Goal: Task Accomplishment & Management: Manage account settings

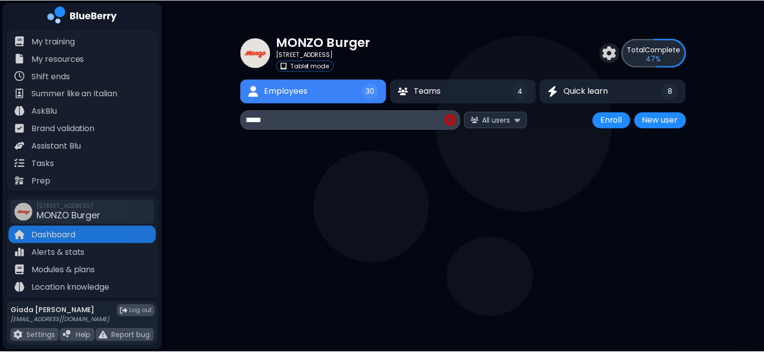
scroll to position [18, 0]
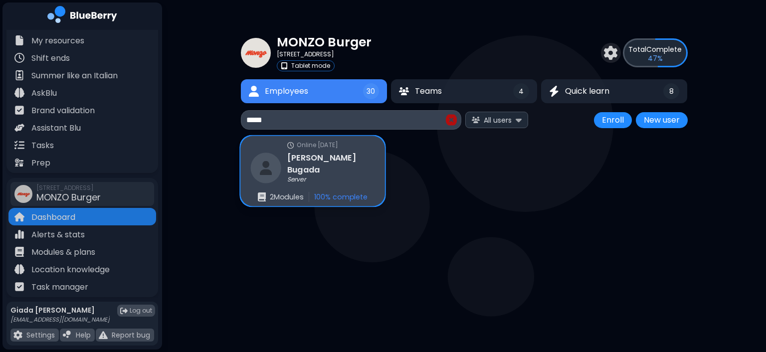
type input "*****"
click at [342, 155] on div "[PERSON_NAME] Server" at bounding box center [312, 168] width 124 height 32
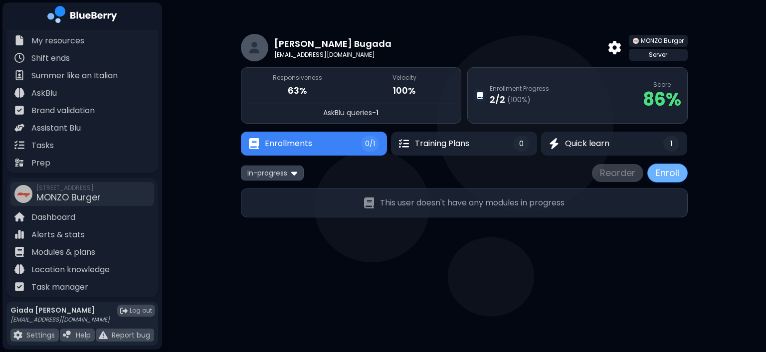
click at [670, 178] on button "Enroll" at bounding box center [667, 173] width 40 height 19
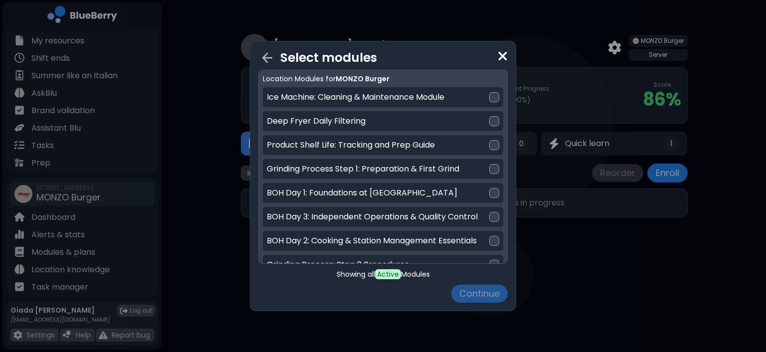
click at [507, 55] on img at bounding box center [503, 55] width 10 height 13
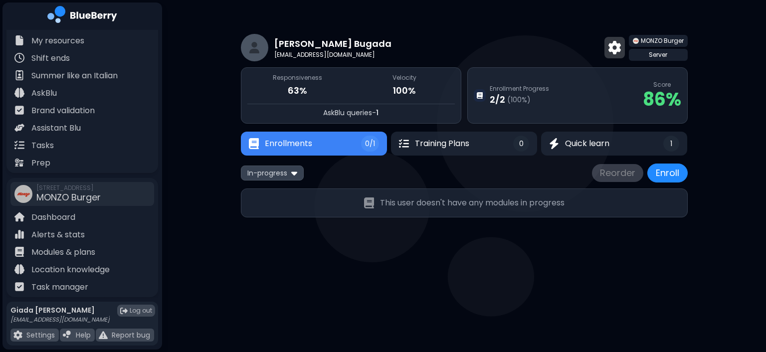
click at [610, 44] on img at bounding box center [614, 47] width 12 height 13
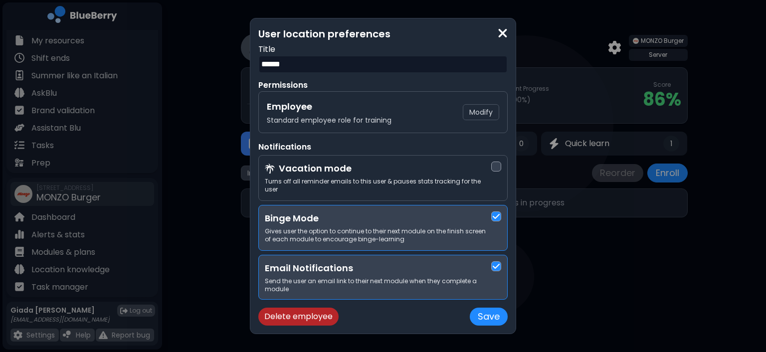
click at [503, 39] on img at bounding box center [503, 32] width 10 height 13
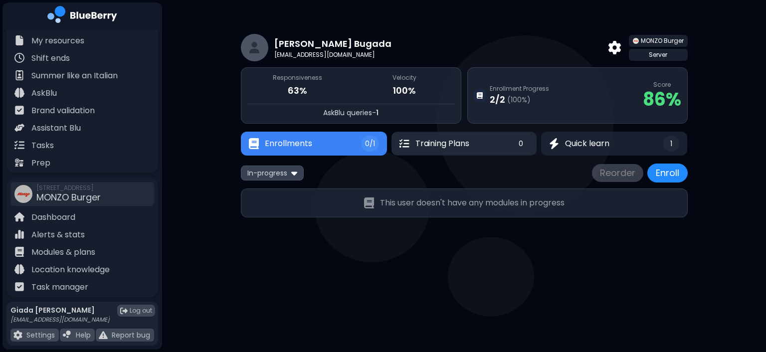
click at [448, 146] on span "Training Plans" at bounding box center [442, 144] width 54 height 12
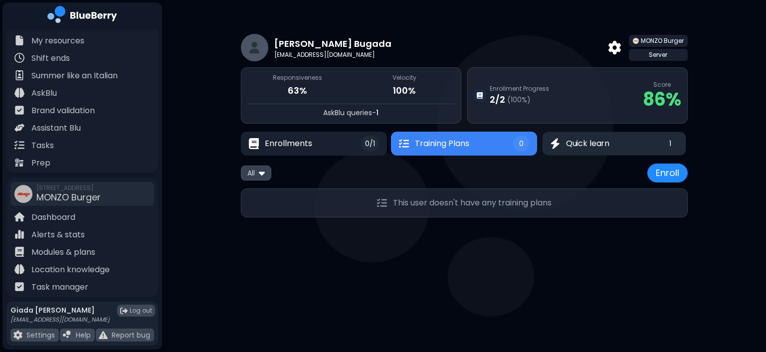
click at [596, 145] on span "Quick learn" at bounding box center [587, 144] width 43 height 12
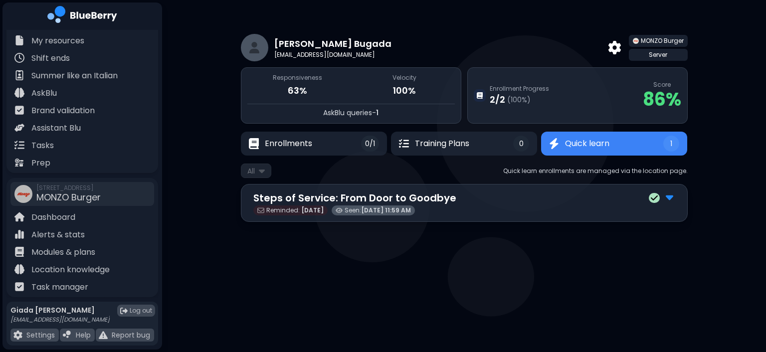
click at [327, 54] on p "[EMAIL_ADDRESS][DOMAIN_NAME]" at bounding box center [336, 55] width 125 height 8
click at [307, 152] on button "Enrollments 0/1" at bounding box center [313, 143] width 145 height 23
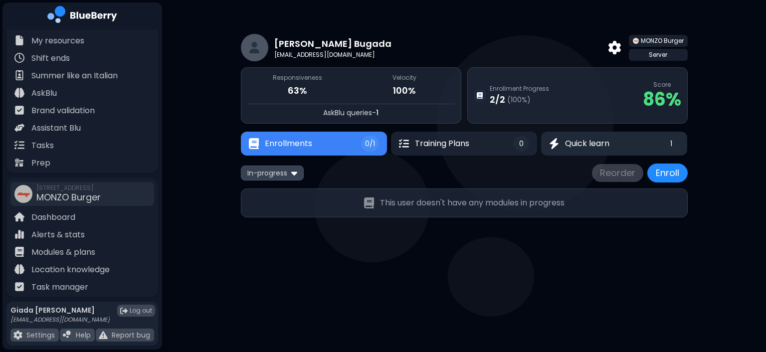
click at [603, 150] on button "Quick learn 1" at bounding box center [614, 144] width 146 height 24
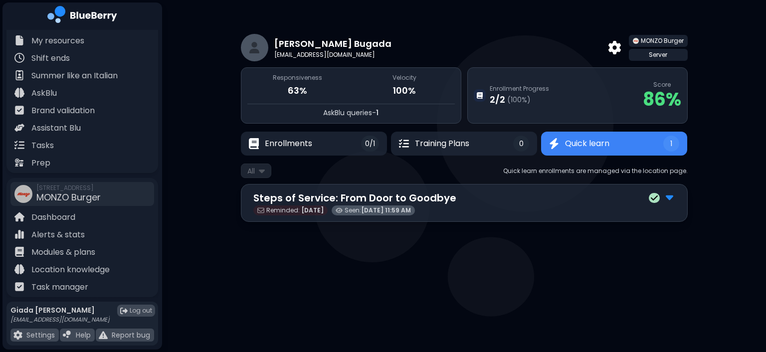
click at [670, 191] on img at bounding box center [669, 197] width 7 height 13
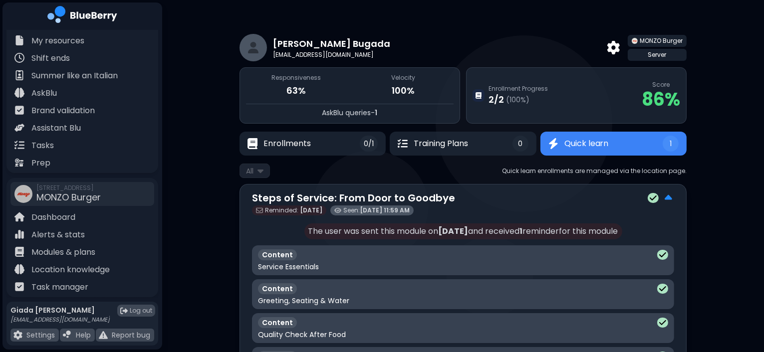
scroll to position [175, 0]
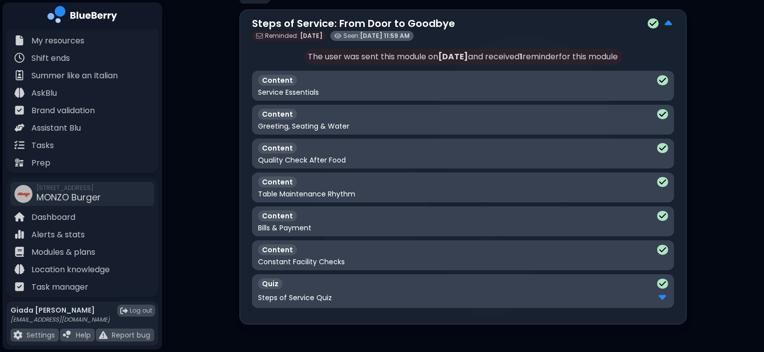
click at [662, 298] on img at bounding box center [661, 296] width 7 height 13
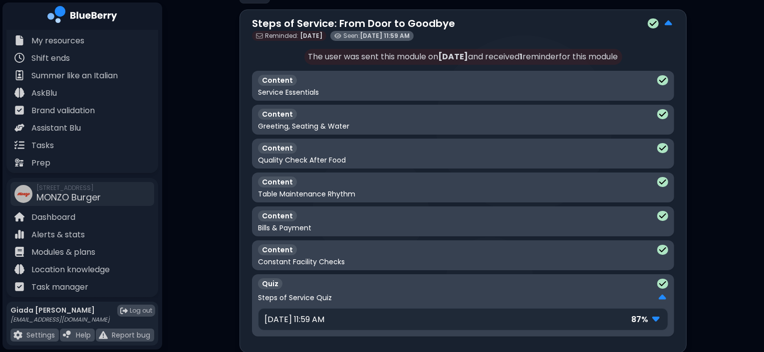
scroll to position [202, 0]
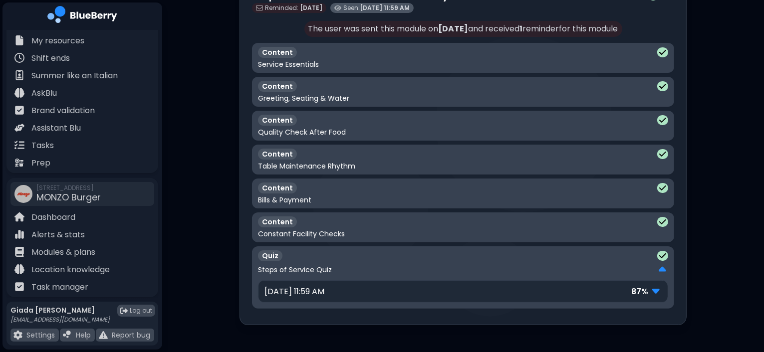
click at [650, 291] on div "87 %" at bounding box center [646, 291] width 30 height 13
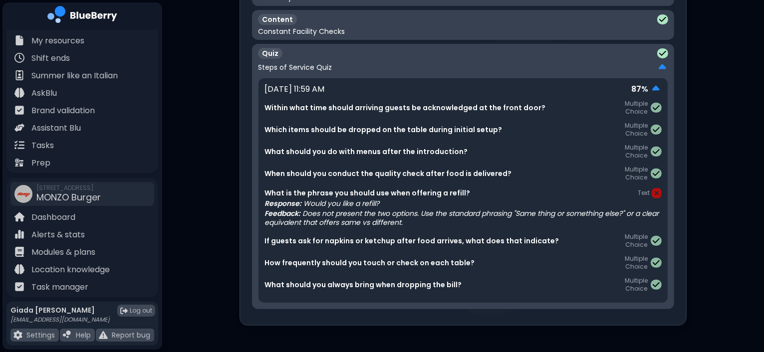
scroll to position [0, 0]
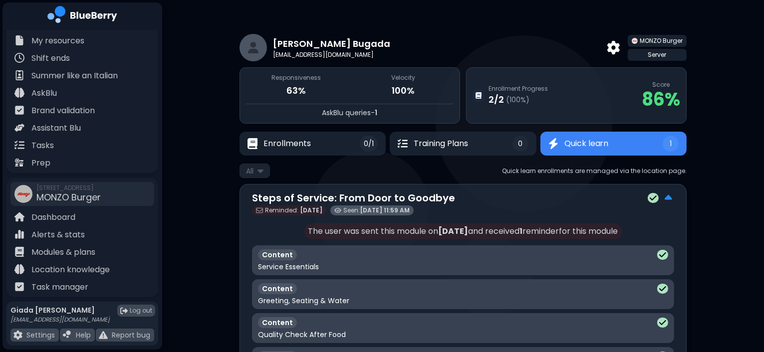
click at [90, 49] on div "Shift ends" at bounding box center [82, 57] width 148 height 17
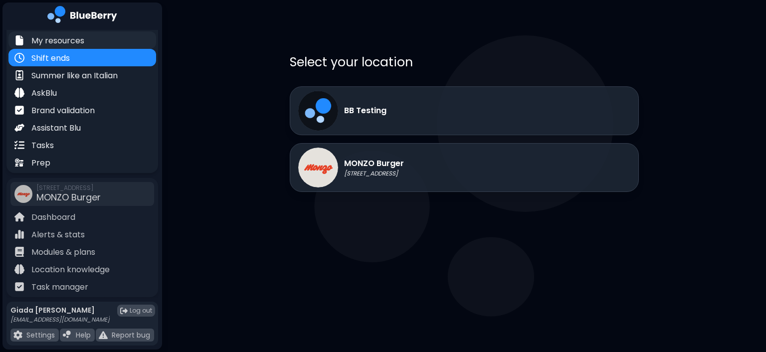
click at [100, 40] on div "My resources" at bounding box center [82, 39] width 148 height 17
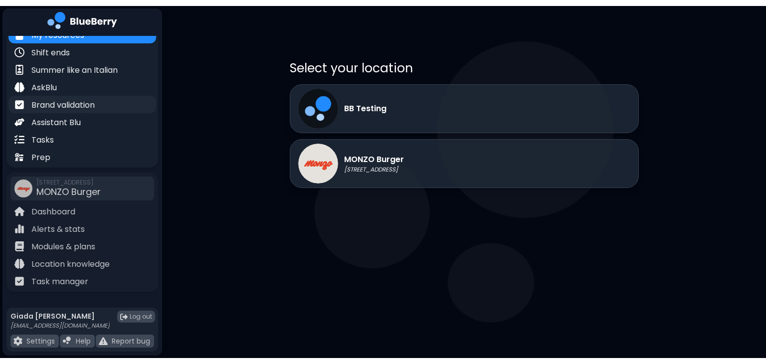
scroll to position [29, 0]
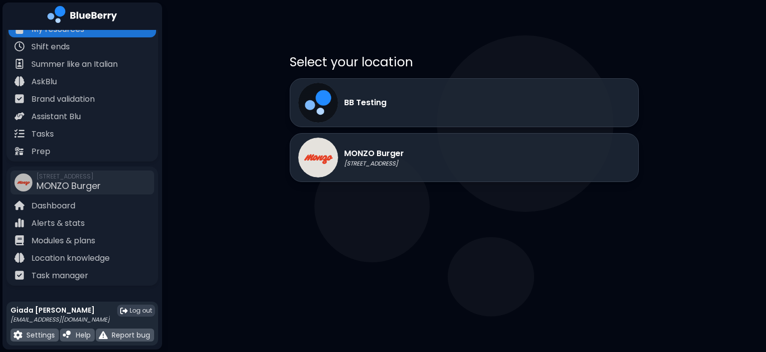
click at [129, 312] on div "Log out" at bounding box center [136, 311] width 38 height 12
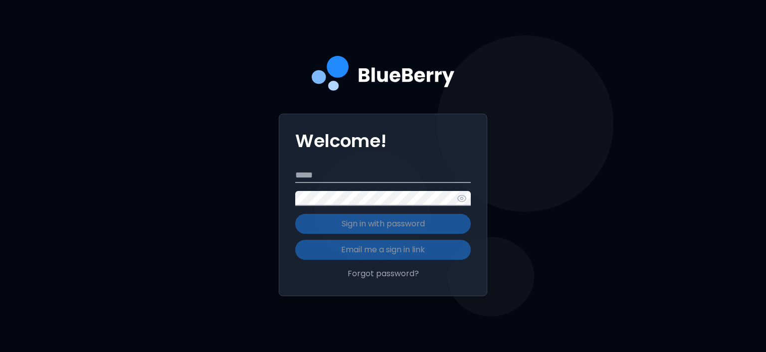
click at [372, 182] on input "Email" at bounding box center [383, 175] width 176 height 15
type input "**********"
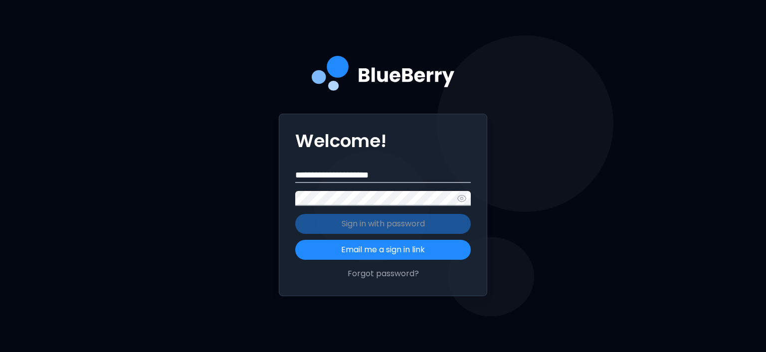
click at [385, 220] on form "**********" at bounding box center [383, 214] width 176 height 92
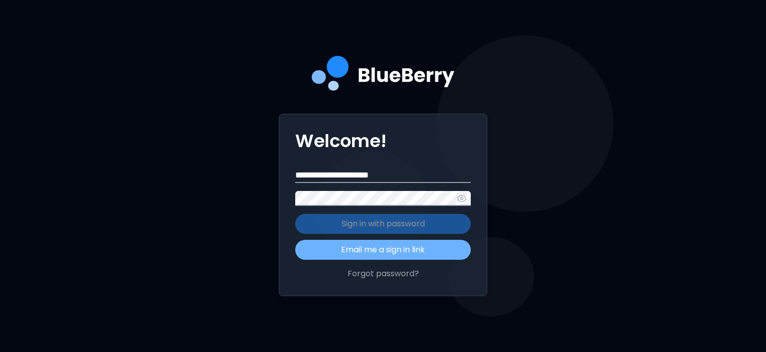
click at [392, 252] on button "Email me a sign in link" at bounding box center [383, 250] width 176 height 20
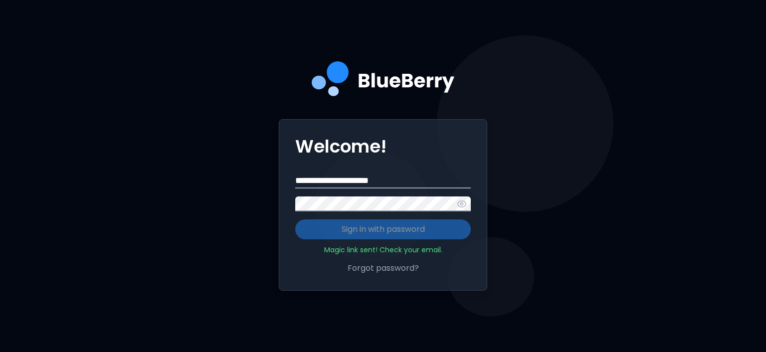
click at [430, 182] on input "**********" at bounding box center [383, 181] width 176 height 15
click at [400, 271] on button "Forgot password?" at bounding box center [383, 268] width 176 height 12
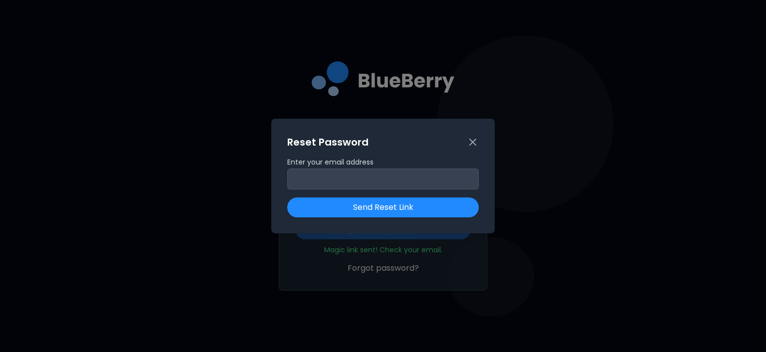
type input "**********"
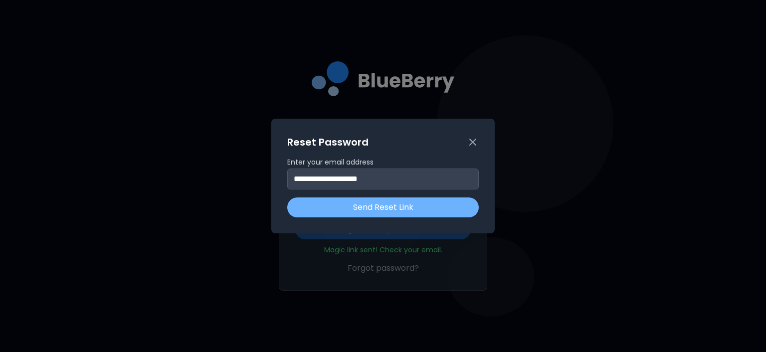
click at [419, 206] on button "Send Reset Link" at bounding box center [382, 207] width 191 height 20
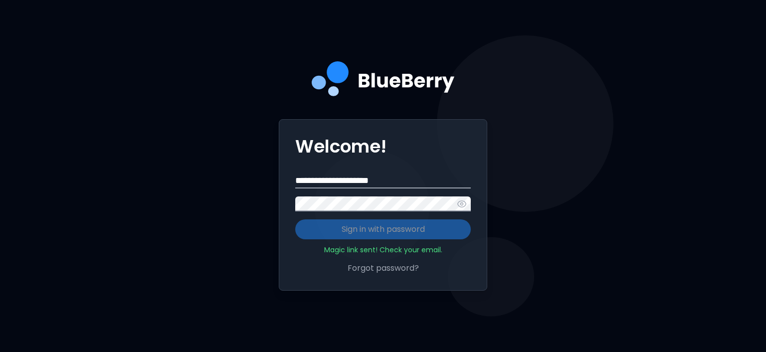
click at [440, 180] on input "**********" at bounding box center [383, 181] width 176 height 15
type input "*"
type input "**********"
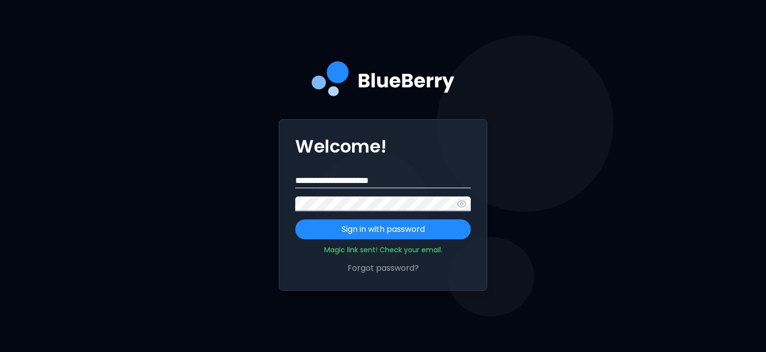
click at [295, 219] on button "Sign in with password" at bounding box center [383, 229] width 176 height 20
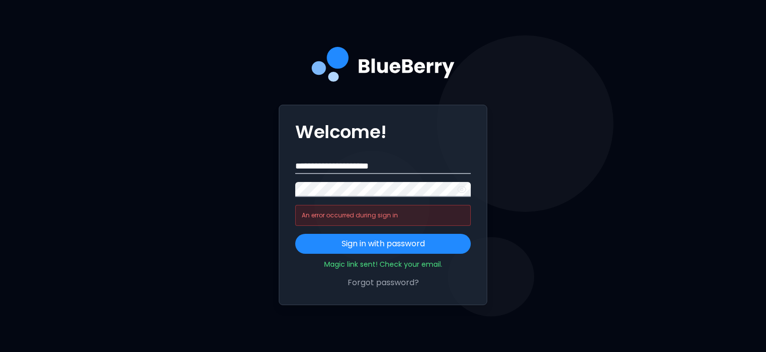
click at [463, 189] on icon "button" at bounding box center [462, 190] width 10 height 10
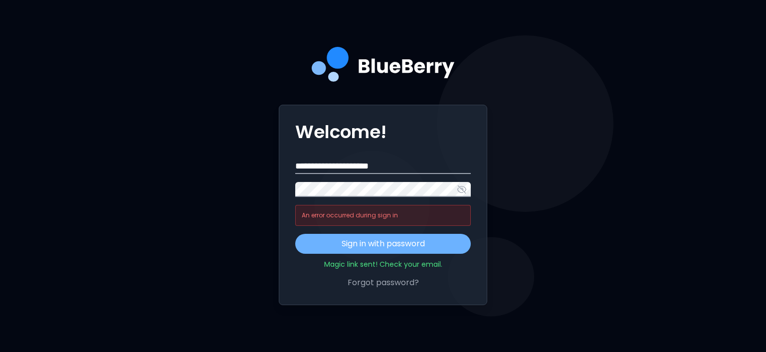
click at [391, 246] on p "Sign in with password" at bounding box center [383, 244] width 83 height 12
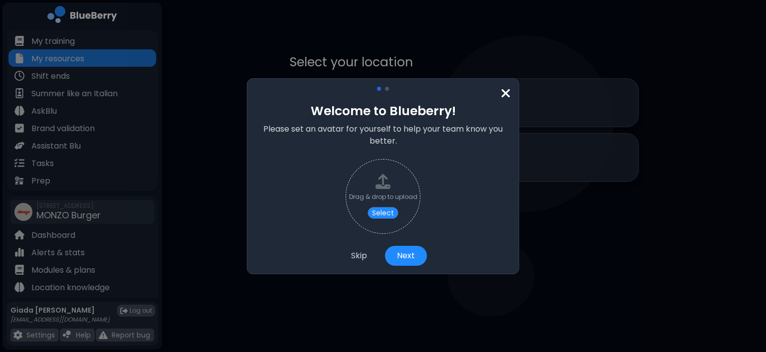
click at [506, 94] on img at bounding box center [506, 93] width 10 height 13
